Goal: Navigation & Orientation: Find specific page/section

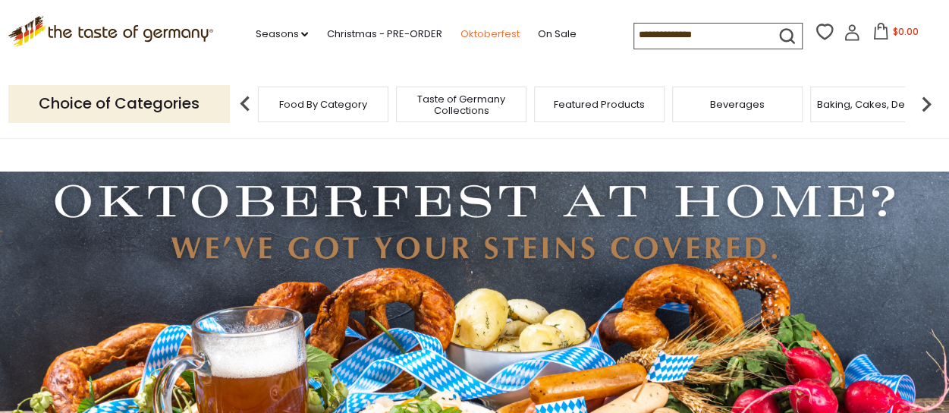
click at [490, 33] on link "Oktoberfest" at bounding box center [489, 34] width 59 height 17
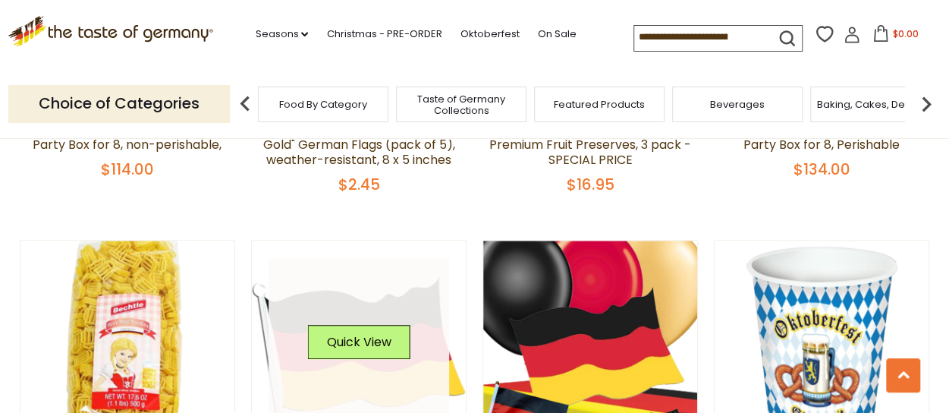
scroll to position [834, 0]
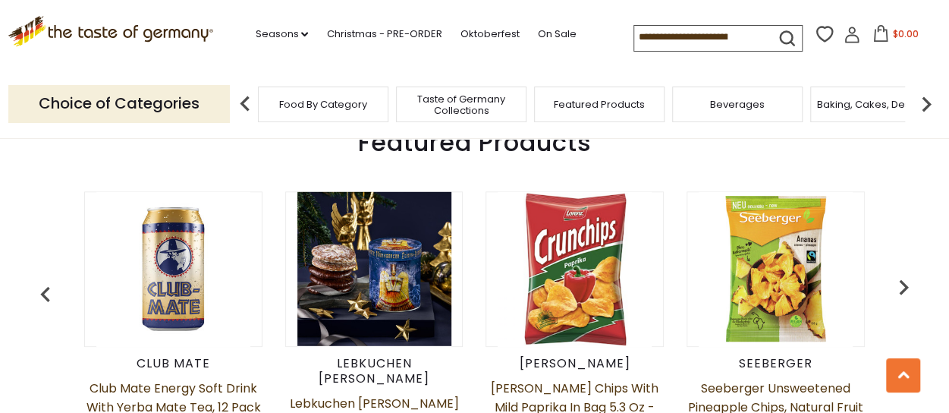
scroll to position [607, 0]
